Goal: Task Accomplishment & Management: Use online tool/utility

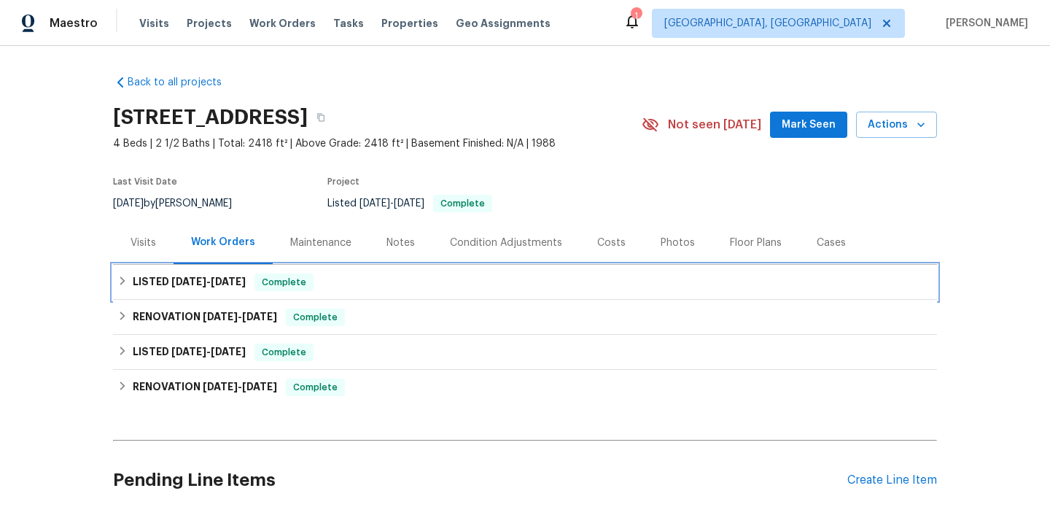
click at [232, 285] on span "9/10/25" at bounding box center [228, 281] width 35 height 10
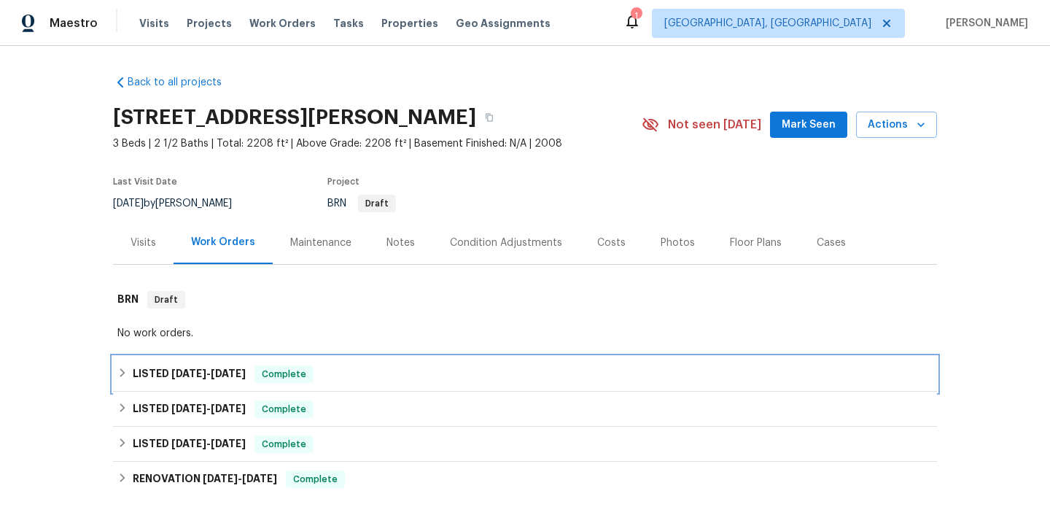
click at [174, 373] on span "8/21/25" at bounding box center [188, 373] width 35 height 10
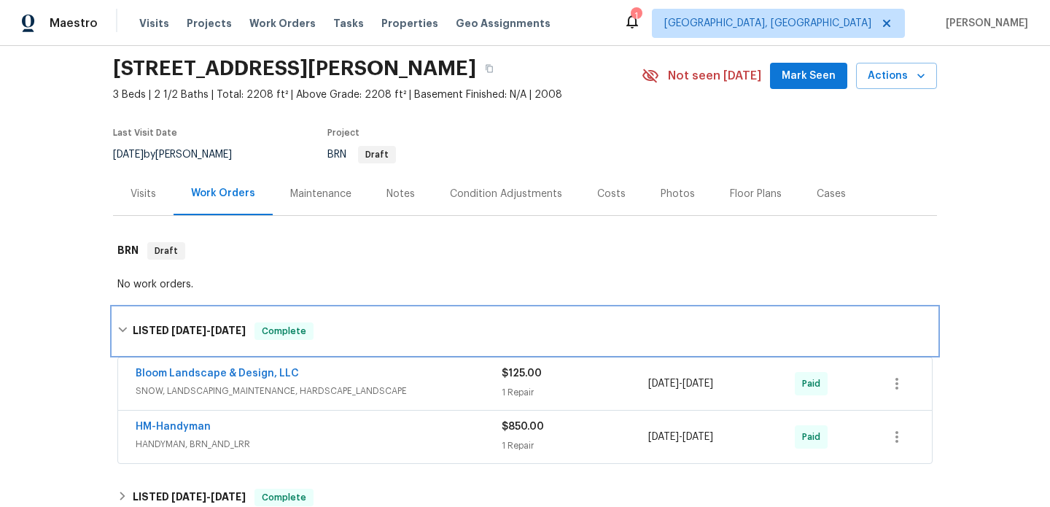
scroll to position [47, 0]
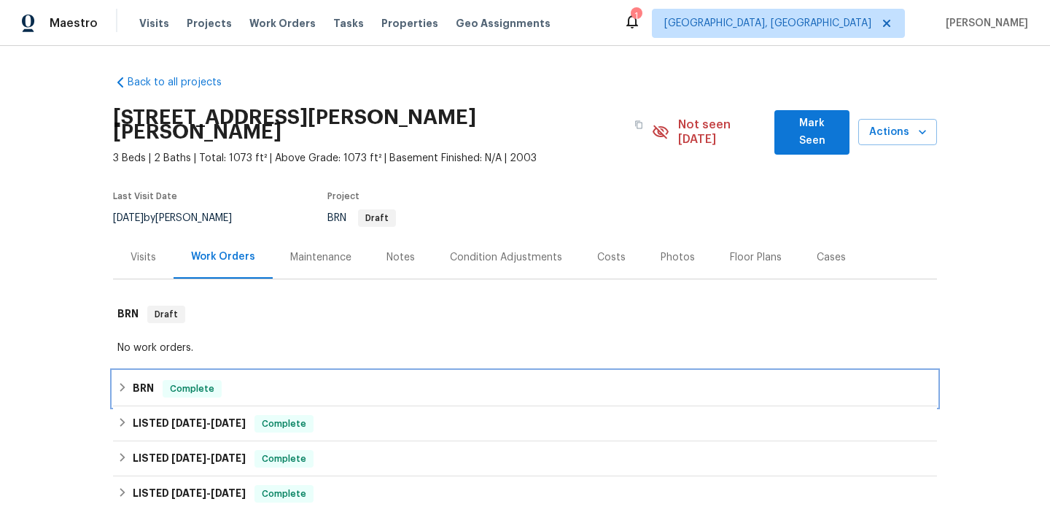
click at [148, 380] on h6 "BRN" at bounding box center [143, 389] width 21 height 18
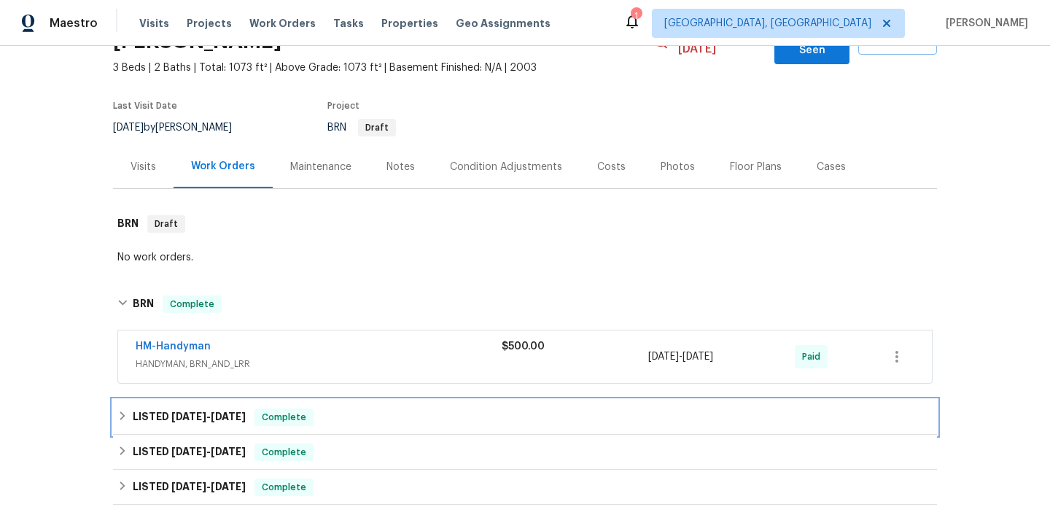
click at [149, 408] on h6 "LISTED [DATE] - [DATE]" at bounding box center [189, 417] width 113 height 18
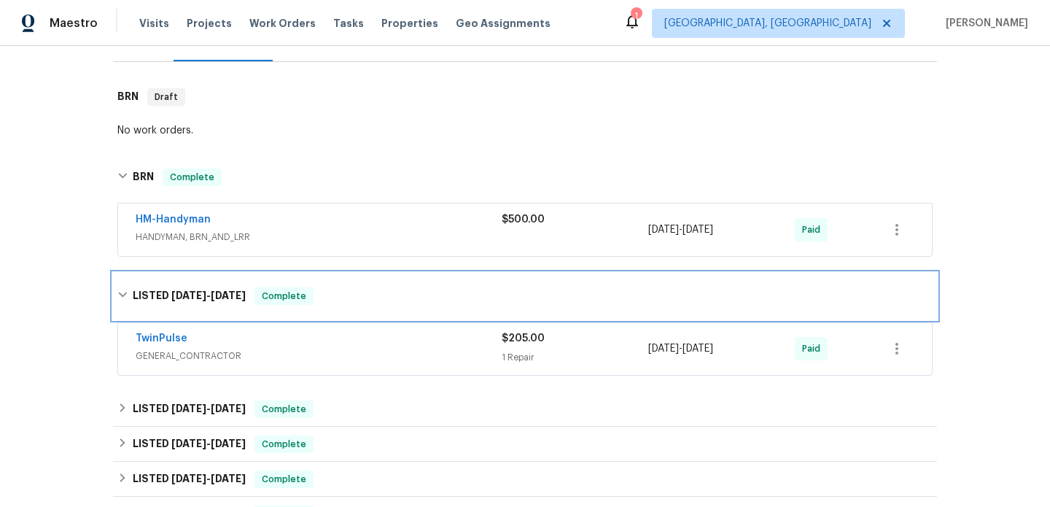
scroll to position [223, 0]
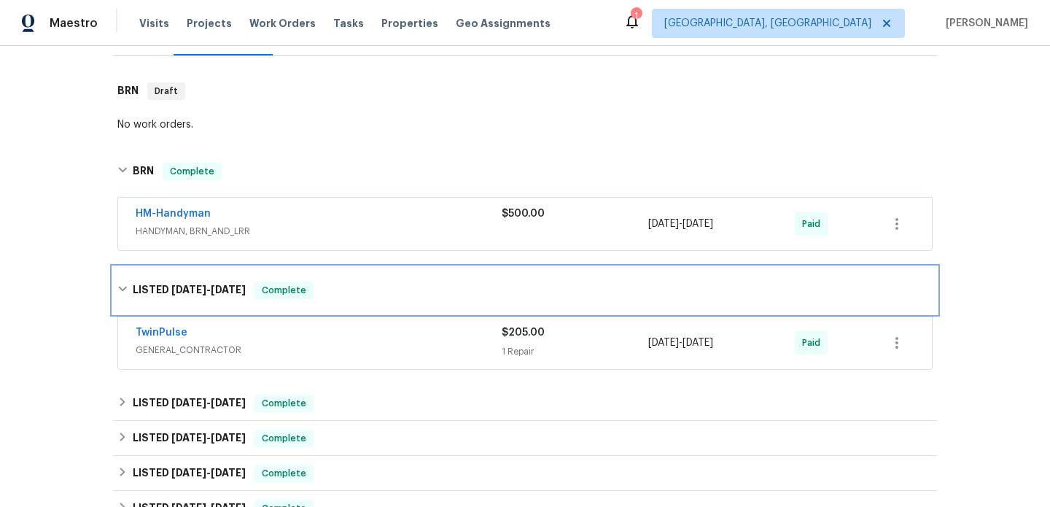
click at [193, 281] on h6 "LISTED [DATE] - [DATE]" at bounding box center [189, 290] width 113 height 18
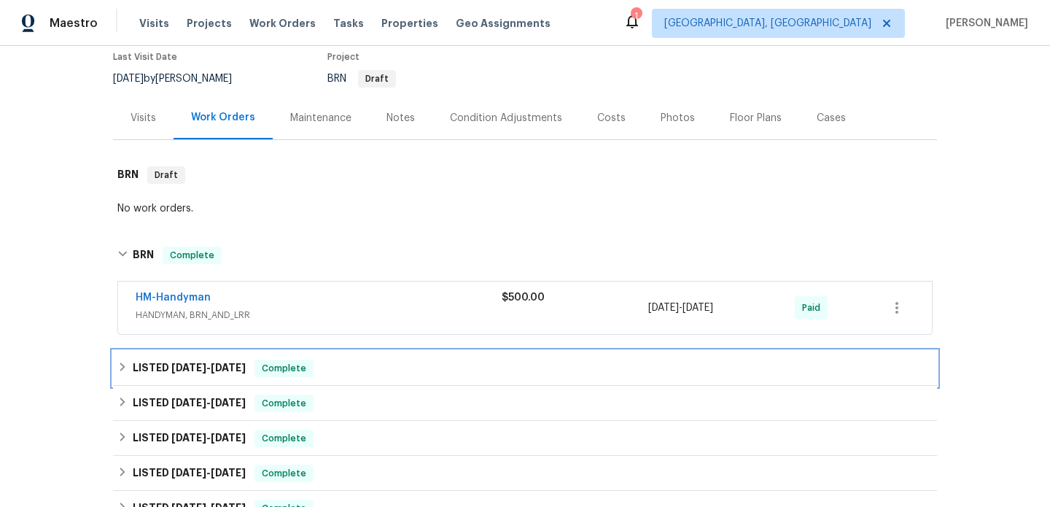
scroll to position [0, 0]
